Goal: Use online tool/utility: Utilize a website feature to perform a specific function

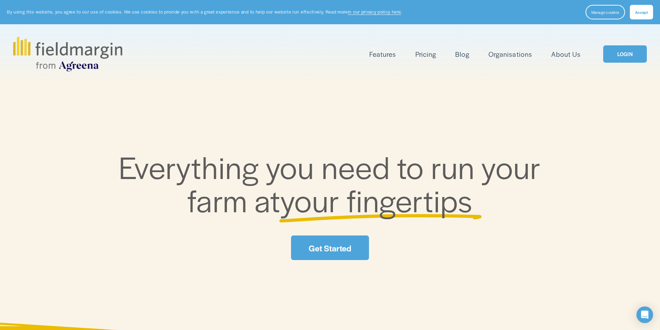
click at [628, 54] on link "LOGIN" at bounding box center [625, 54] width 44 height 18
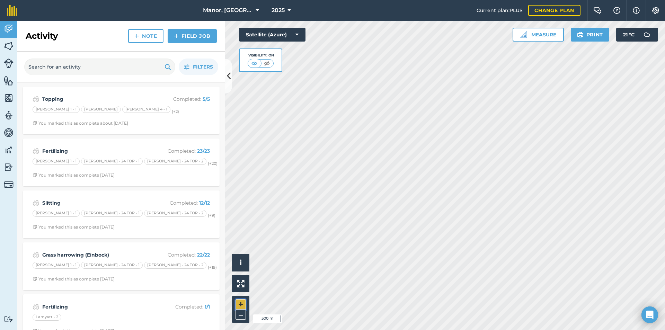
click at [239, 304] on button "+" at bounding box center [241, 304] width 10 height 10
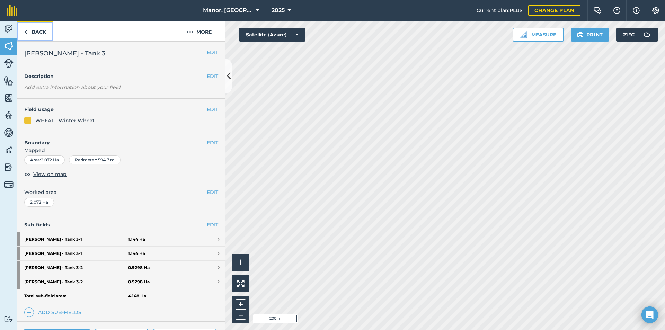
click at [35, 31] on link "Back" at bounding box center [35, 31] width 36 height 20
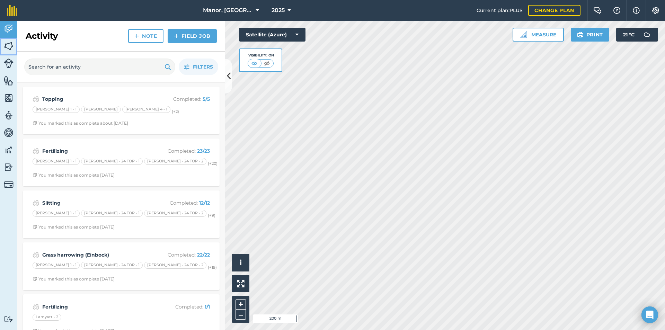
click at [9, 45] on img at bounding box center [9, 46] width 10 height 10
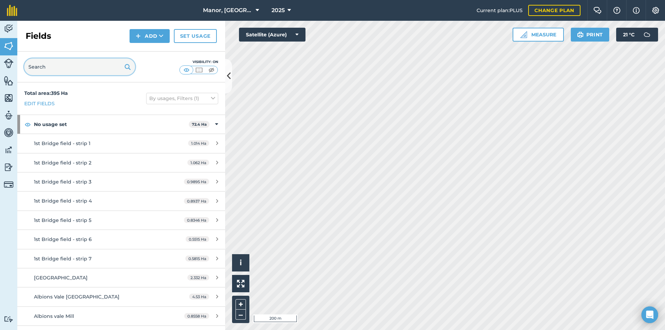
click at [56, 71] on input "text" at bounding box center [79, 67] width 111 height 17
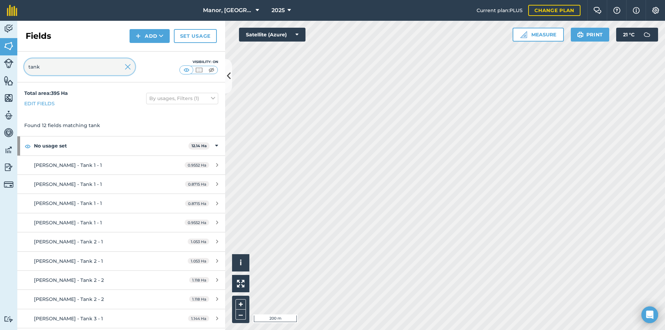
type input "tank"
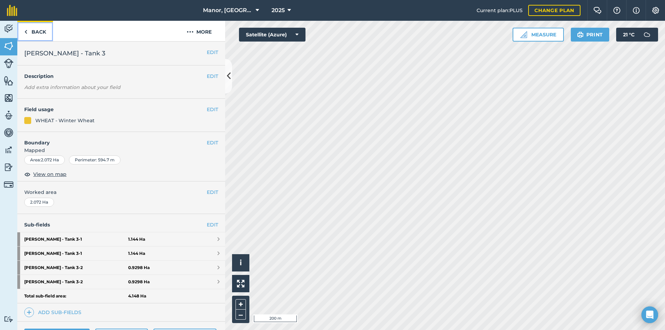
click at [35, 32] on link "Back" at bounding box center [35, 31] width 36 height 20
click at [32, 31] on link "Back" at bounding box center [35, 31] width 36 height 20
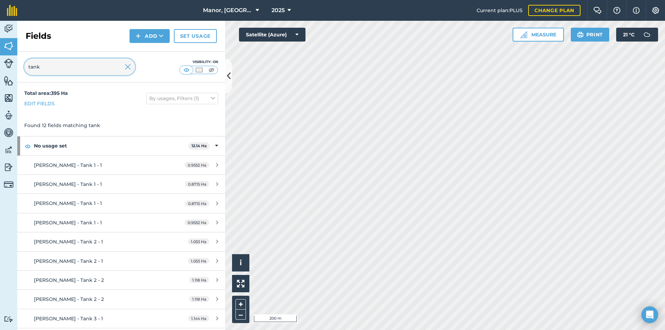
click at [51, 70] on input "tank" at bounding box center [79, 67] width 111 height 17
click at [241, 302] on button "+" at bounding box center [241, 304] width 10 height 10
click at [238, 315] on button "–" at bounding box center [241, 315] width 10 height 10
click at [213, 302] on div "Activity Fields Livestock Features Maps Team Vehicles Data Reporting Billing Tu…" at bounding box center [332, 175] width 665 height 309
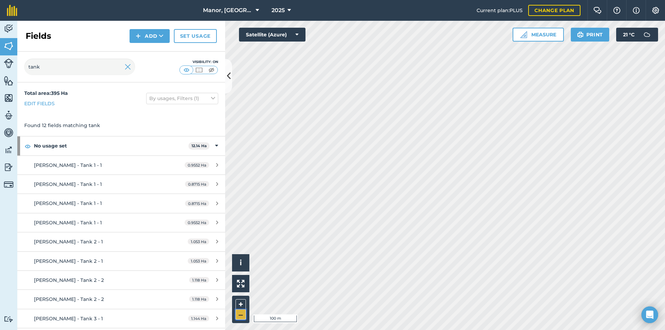
click at [240, 312] on button "–" at bounding box center [241, 315] width 10 height 10
click at [131, 270] on div "Activity Fields Livestock Features Maps Team Vehicles Data Reporting Billing Tu…" at bounding box center [332, 175] width 665 height 309
click at [127, 68] on img at bounding box center [128, 67] width 6 height 8
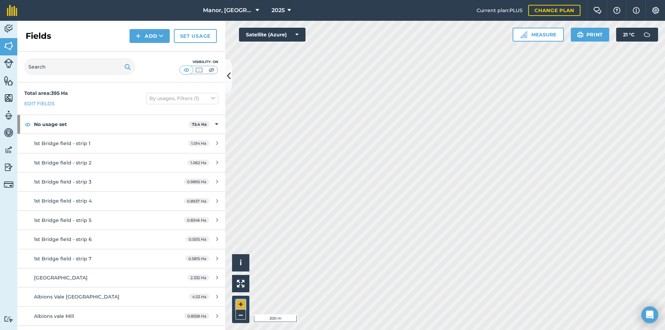
click at [241, 305] on button "+" at bounding box center [241, 304] width 10 height 10
click at [546, 32] on button "Measure" at bounding box center [538, 35] width 51 height 14
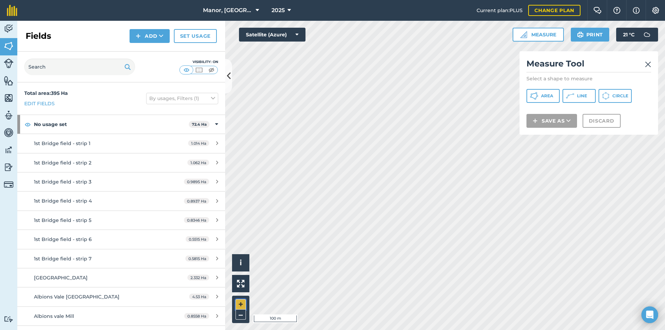
click at [240, 301] on button "+" at bounding box center [241, 304] width 10 height 10
click at [239, 312] on button "–" at bounding box center [241, 315] width 10 height 10
click at [546, 96] on span "Area" at bounding box center [547, 96] width 12 height 6
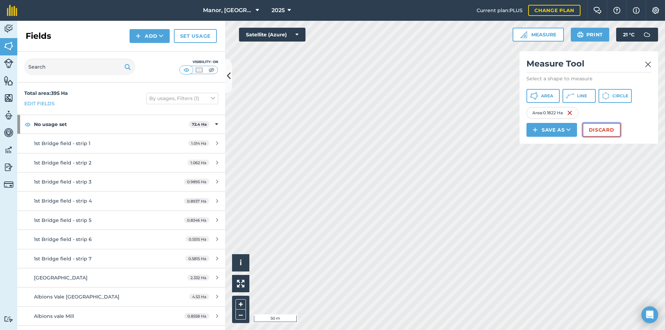
click at [593, 126] on button "Discard" at bounding box center [602, 130] width 38 height 14
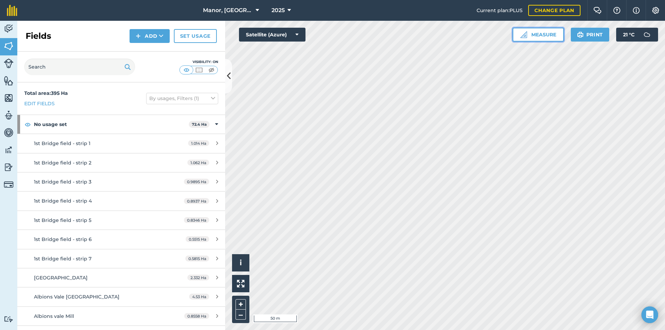
click at [549, 33] on button "Measure" at bounding box center [538, 35] width 51 height 14
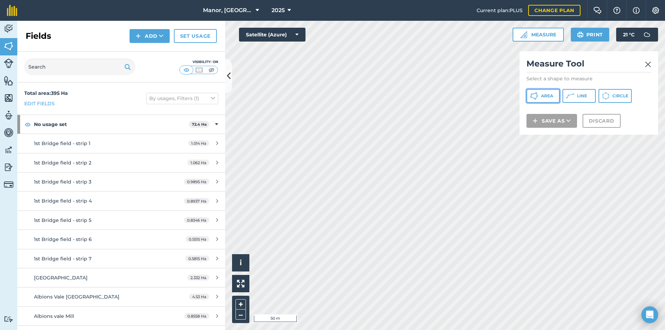
click at [550, 93] on span "Area" at bounding box center [547, 96] width 12 height 6
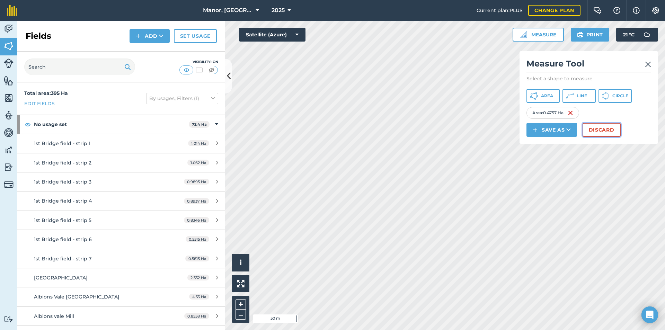
click at [596, 128] on button "Discard" at bounding box center [602, 130] width 38 height 14
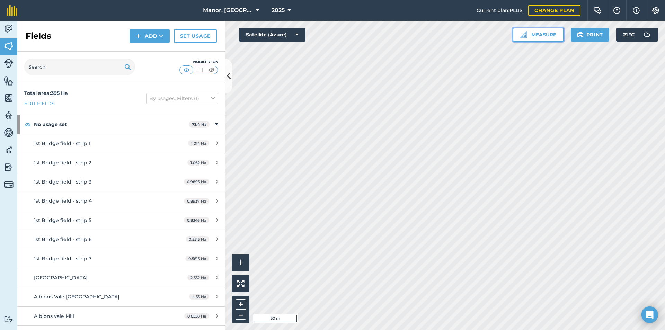
click at [544, 36] on button "Measure" at bounding box center [538, 35] width 51 height 14
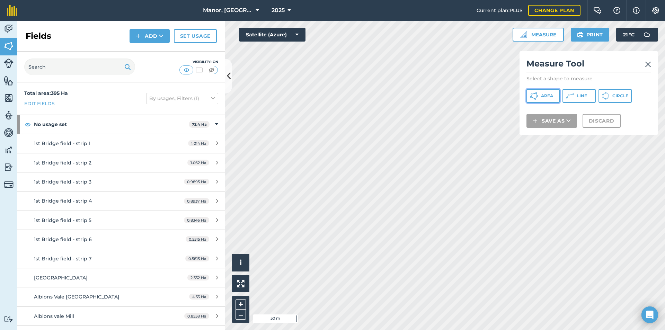
click at [543, 93] on button "Area" at bounding box center [543, 96] width 33 height 14
click at [240, 305] on button "+" at bounding box center [241, 304] width 10 height 10
